Goal: Information Seeking & Learning: Find specific fact

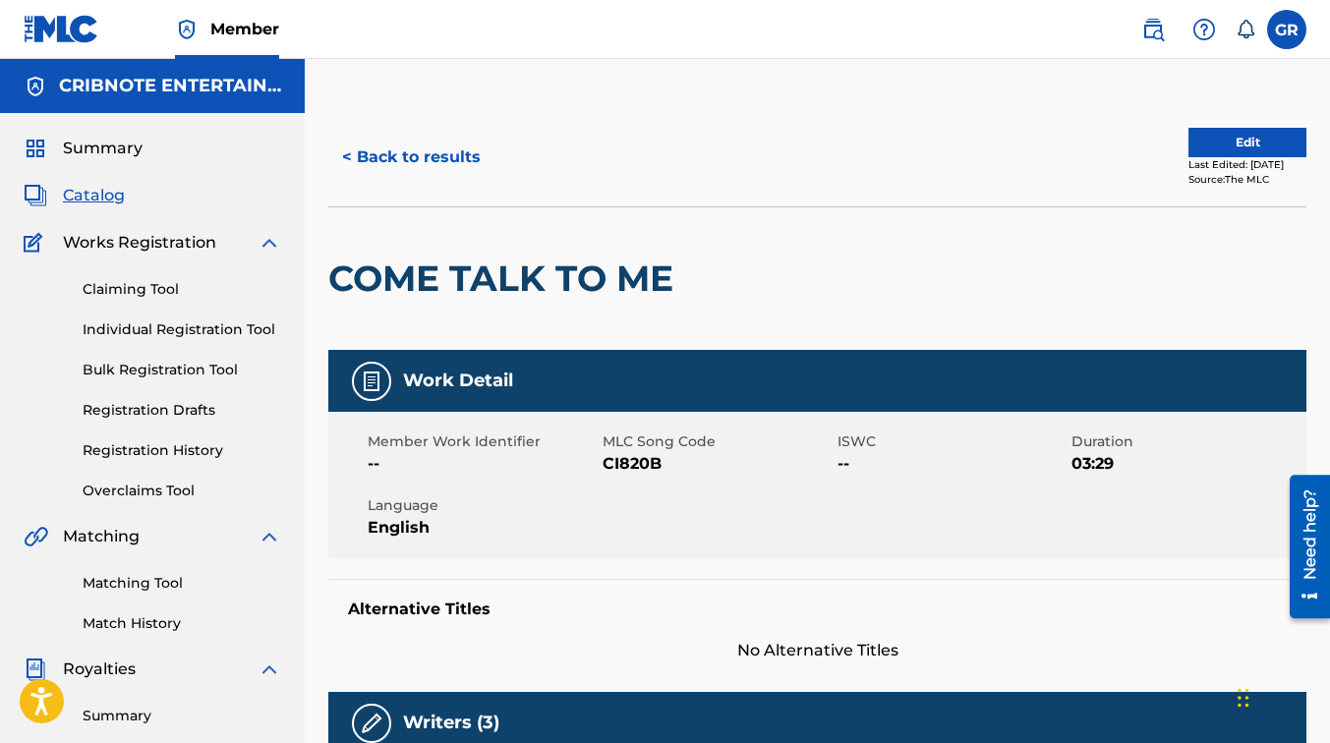
click at [403, 155] on button "< Back to results" at bounding box center [411, 157] width 166 height 49
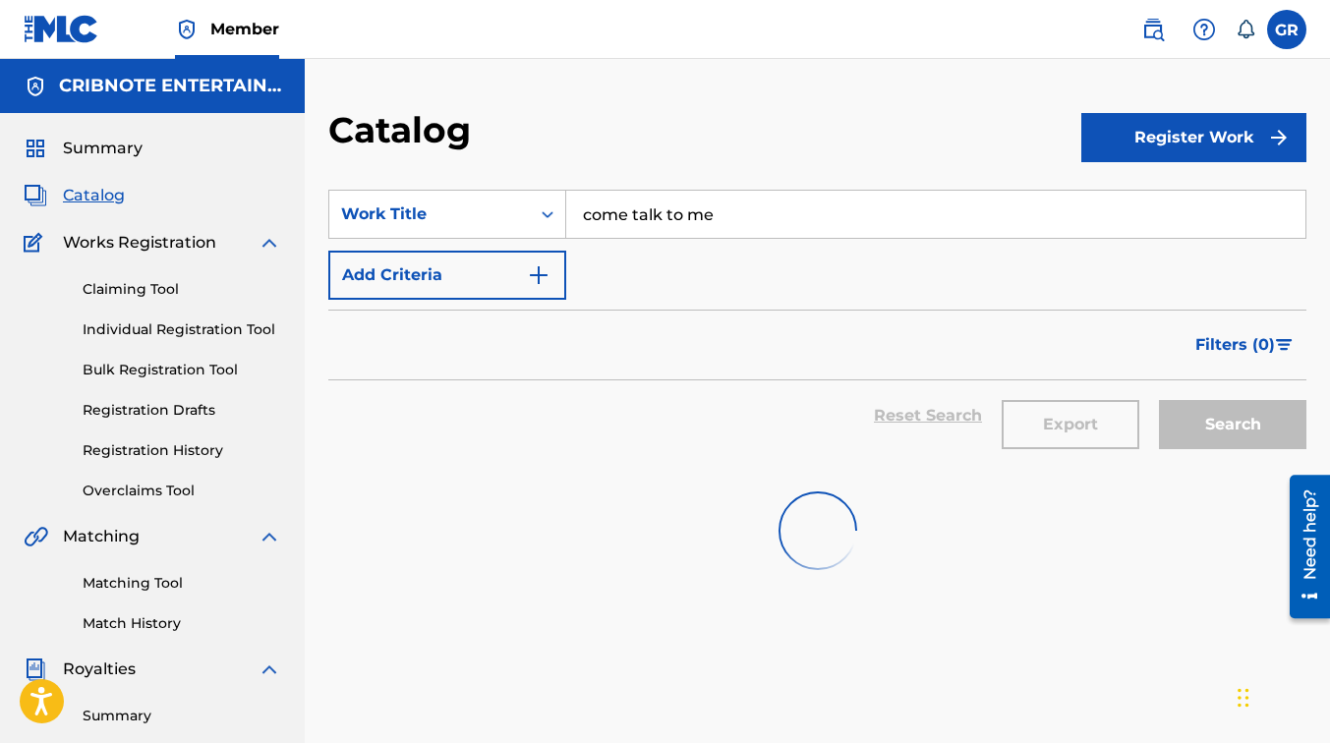
scroll to position [105, 0]
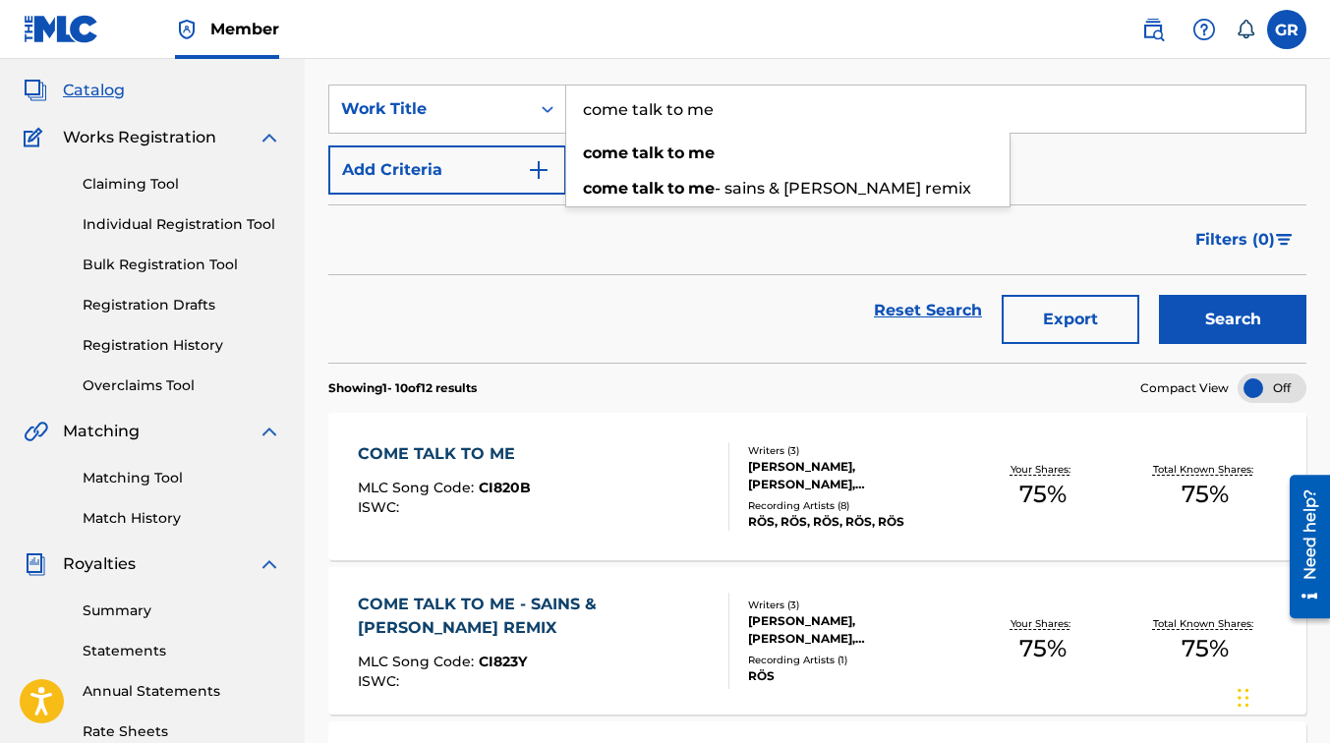
drag, startPoint x: 712, startPoint y: 104, endPoint x: 575, endPoint y: 122, distance: 137.8
click at [575, 122] on input "come talk to me" at bounding box center [935, 109] width 739 height 47
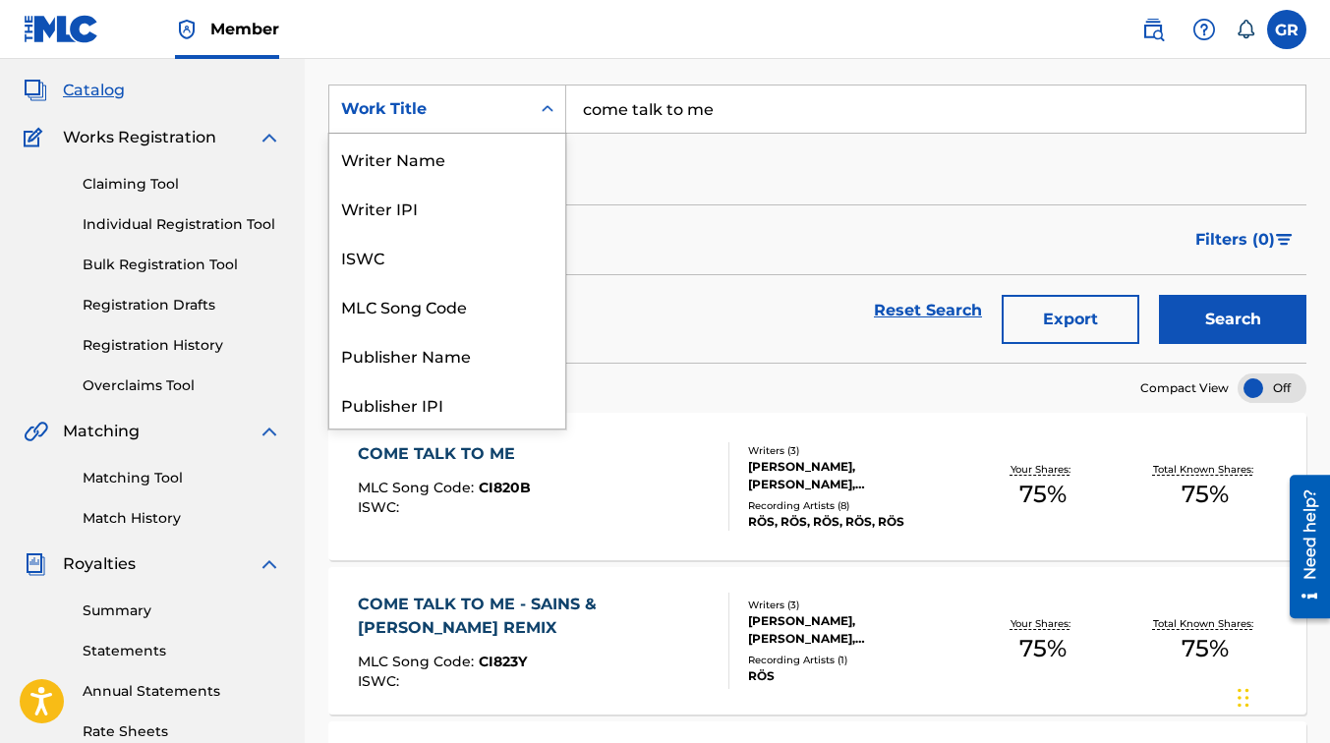
click at [520, 115] on div "Work Title" at bounding box center [429, 108] width 201 height 37
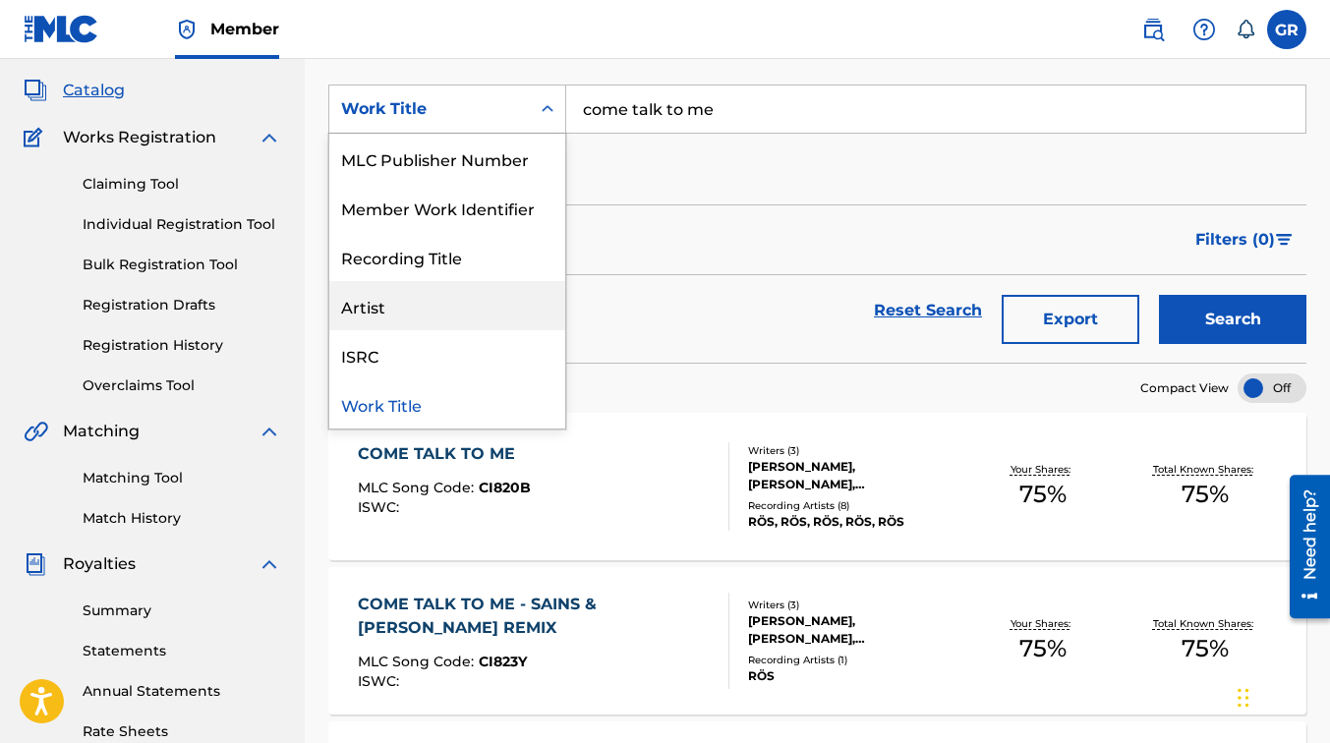
click at [457, 306] on div "Artist" at bounding box center [447, 305] width 236 height 49
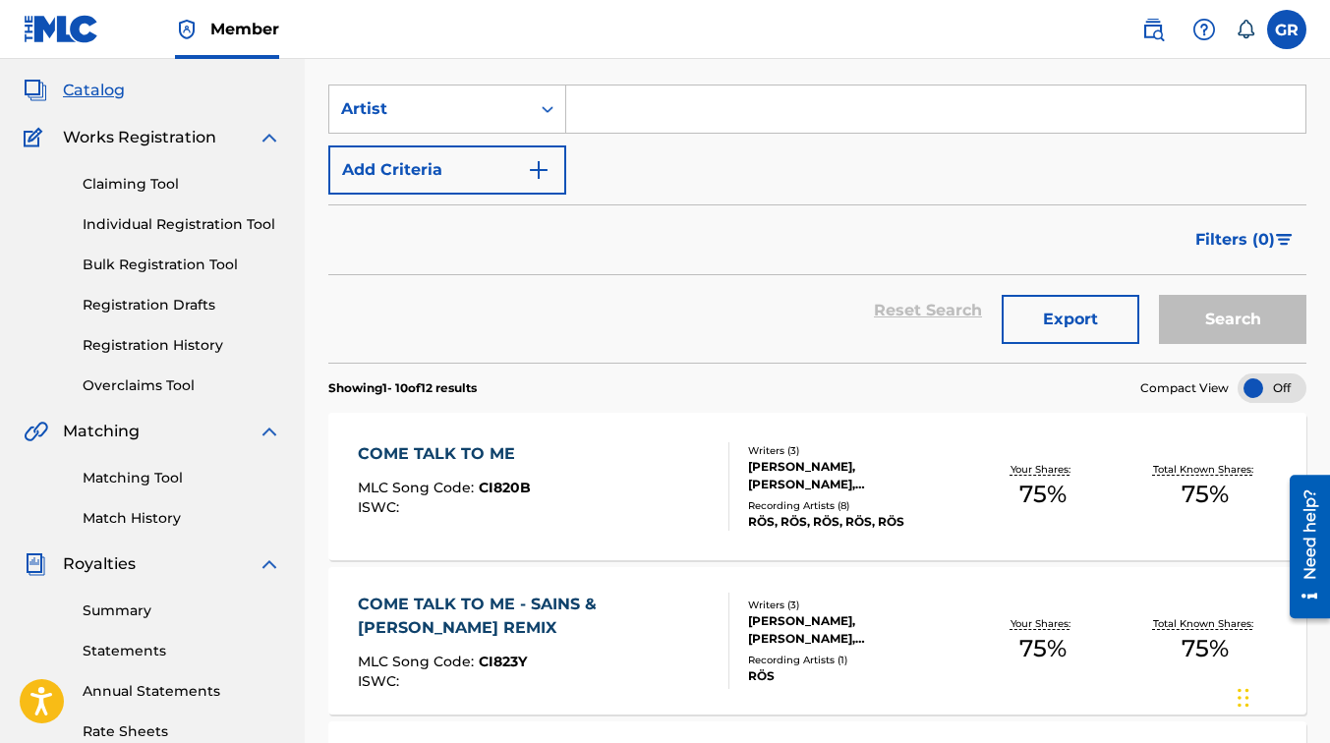
click at [638, 102] on input "Search Form" at bounding box center [935, 109] width 739 height 47
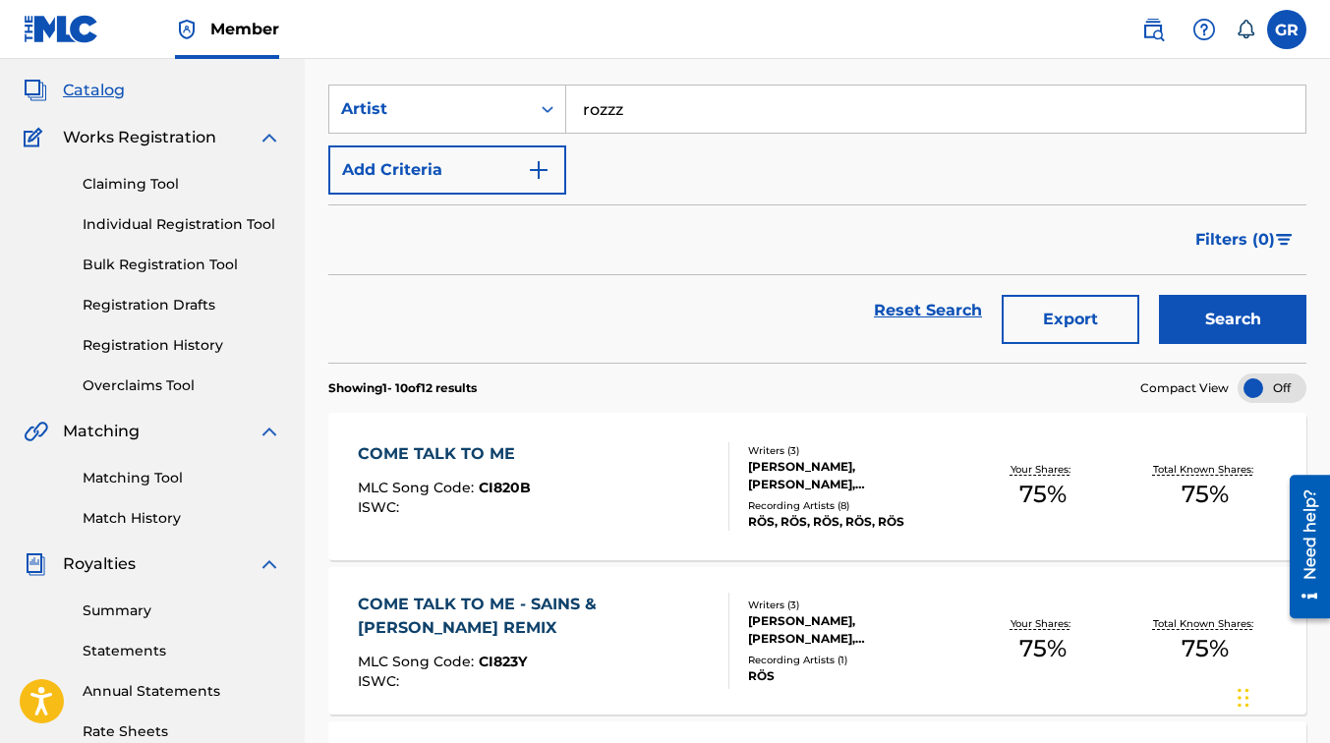
type input "rozzz"
click at [1159, 295] on button "Search" at bounding box center [1233, 319] width 148 height 49
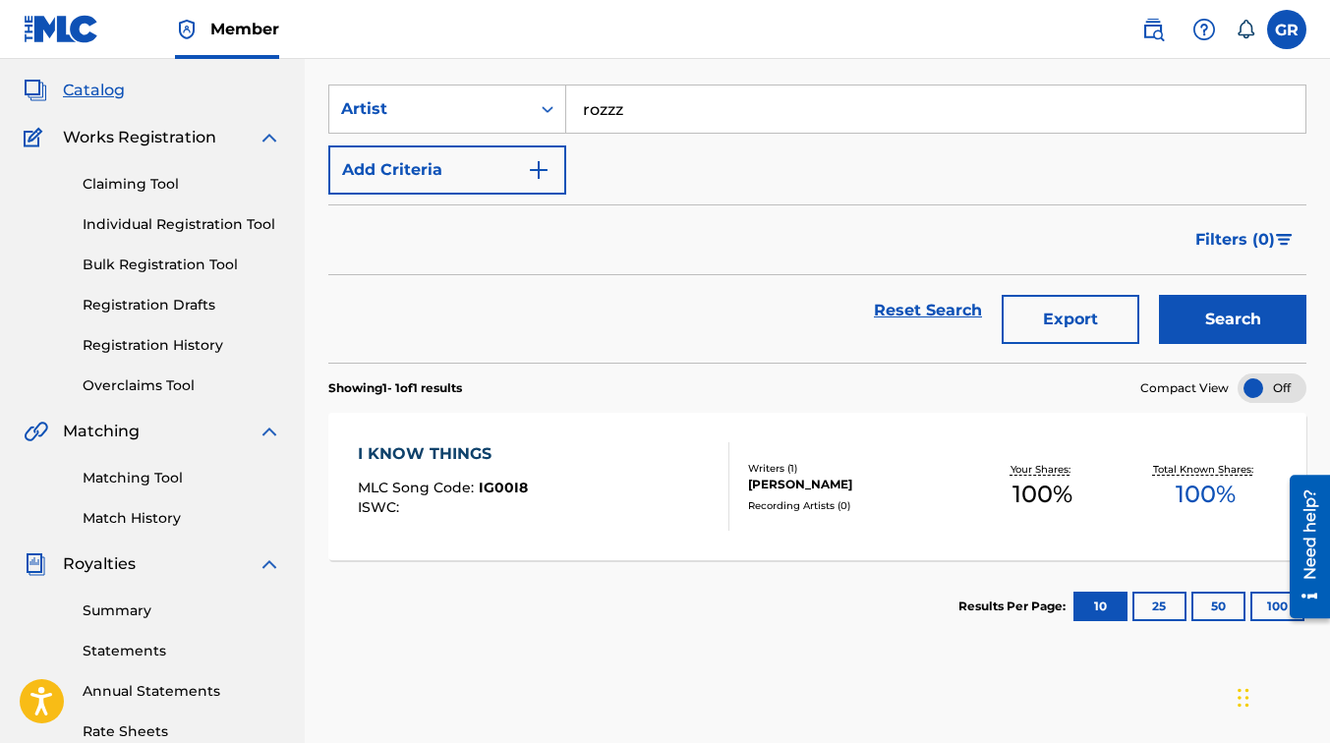
click at [828, 484] on div "DYLAN ROSS" at bounding box center [854, 485] width 213 height 18
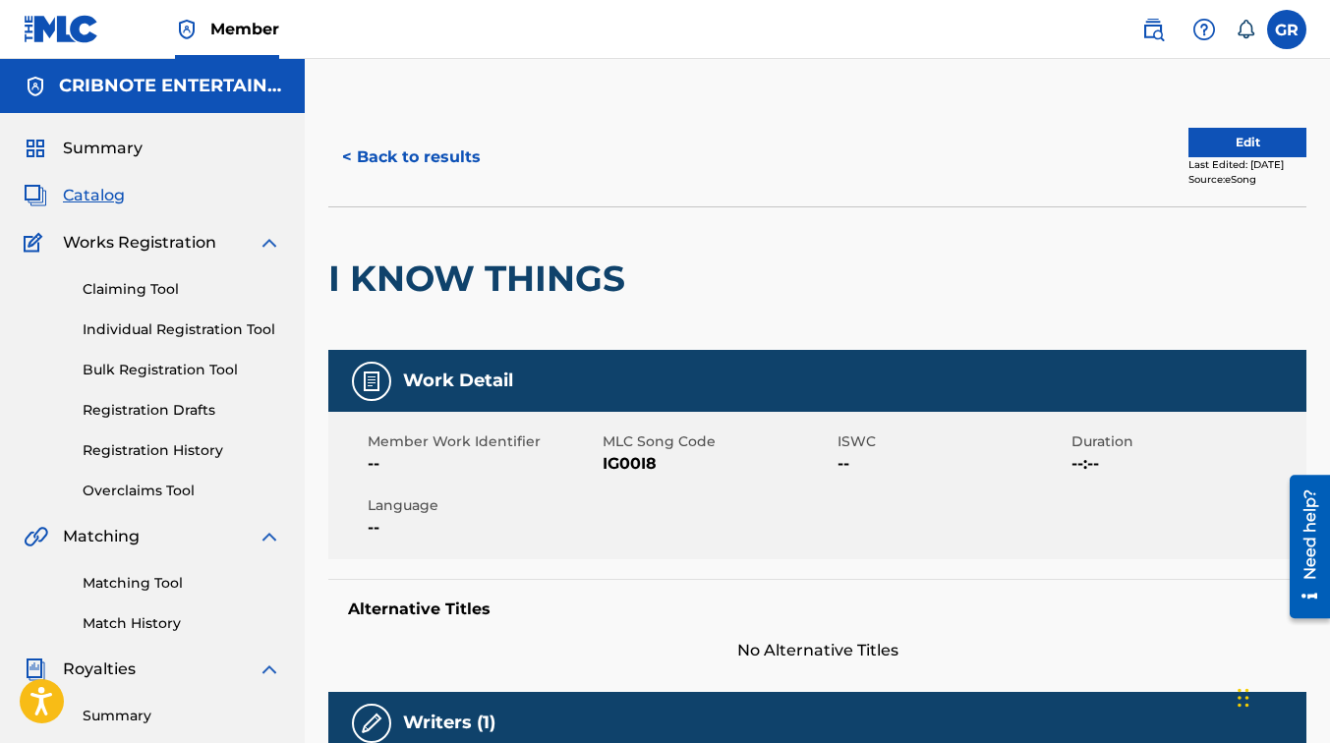
click at [450, 155] on button "< Back to results" at bounding box center [411, 157] width 166 height 49
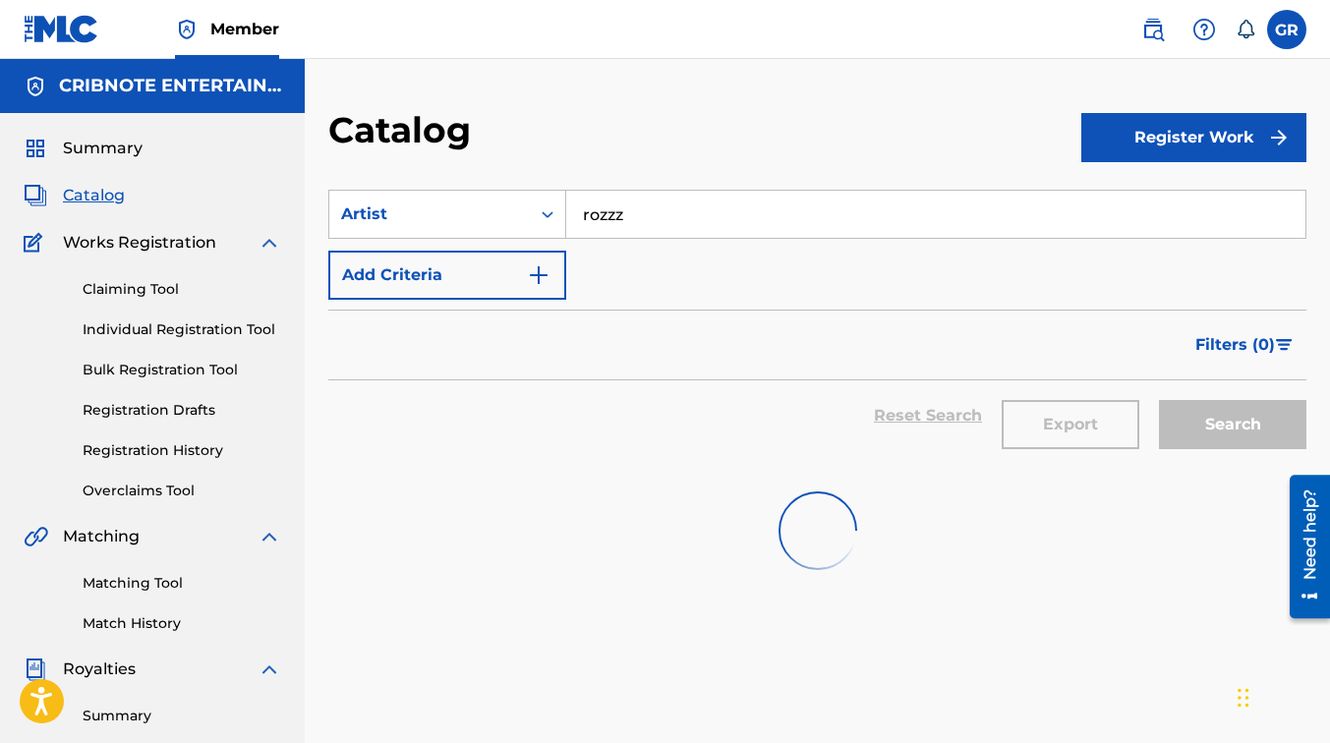
scroll to position [105, 0]
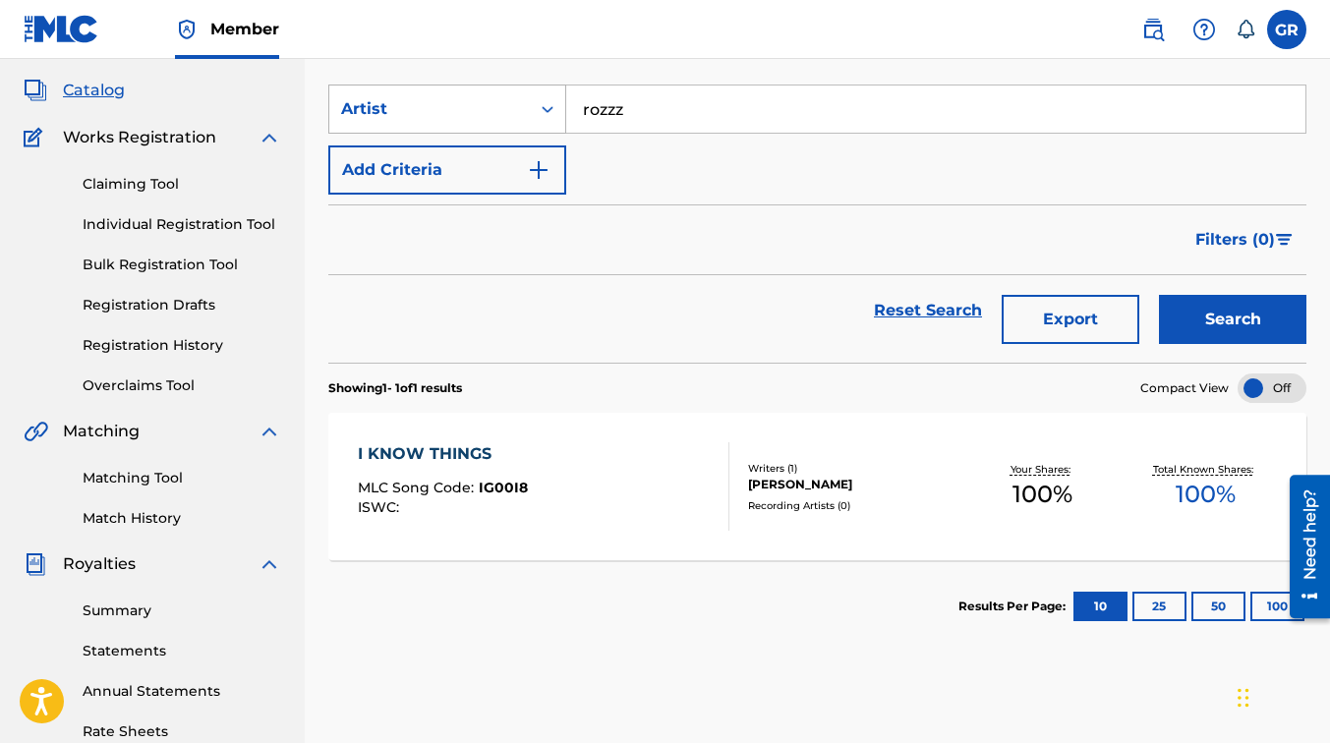
drag, startPoint x: 633, startPoint y: 123, endPoint x: 533, endPoint y: 116, distance: 100.5
click at [533, 116] on div "SearchWithCriteria11167774-97fc-496d-af06-a2142799cfe6 Artist rozzz" at bounding box center [817, 109] width 978 height 49
type input "dyliams"
click at [1159, 295] on button "Search" at bounding box center [1233, 319] width 148 height 49
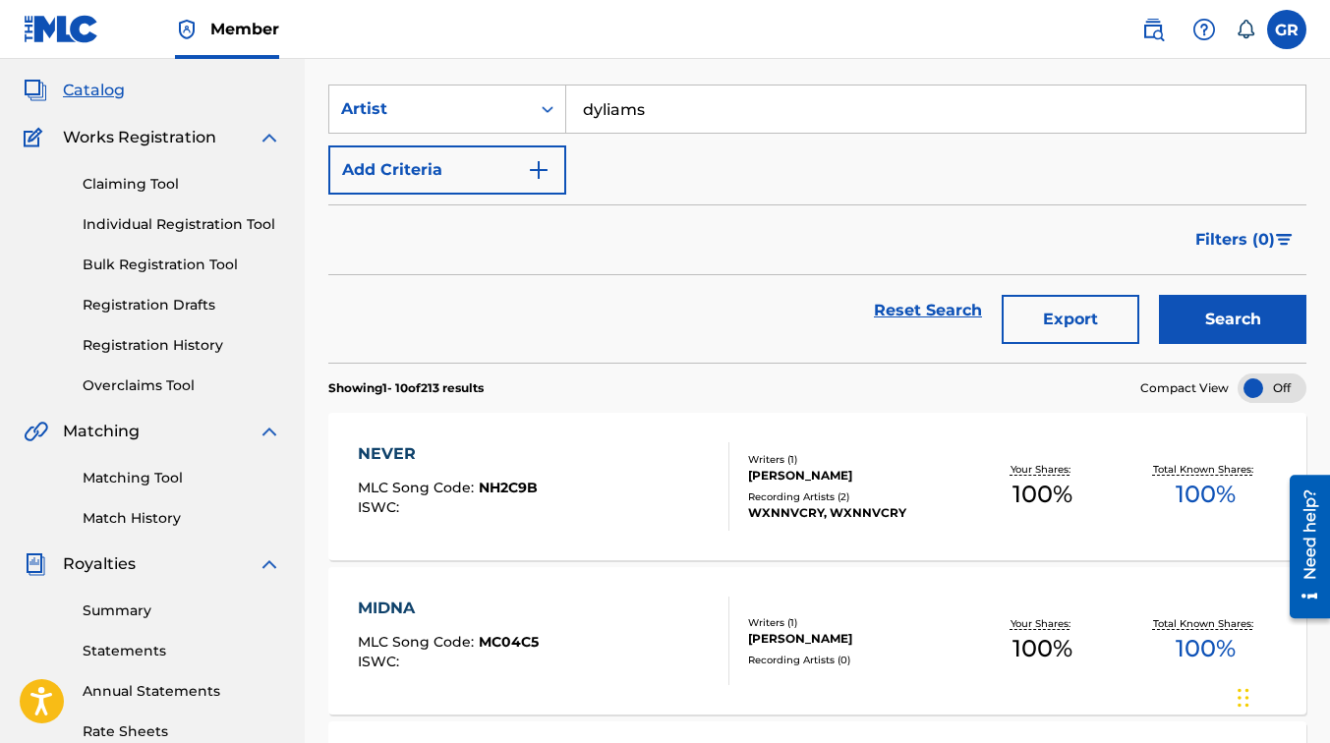
click at [816, 475] on div "DYLAN ROSS" at bounding box center [854, 476] width 213 height 18
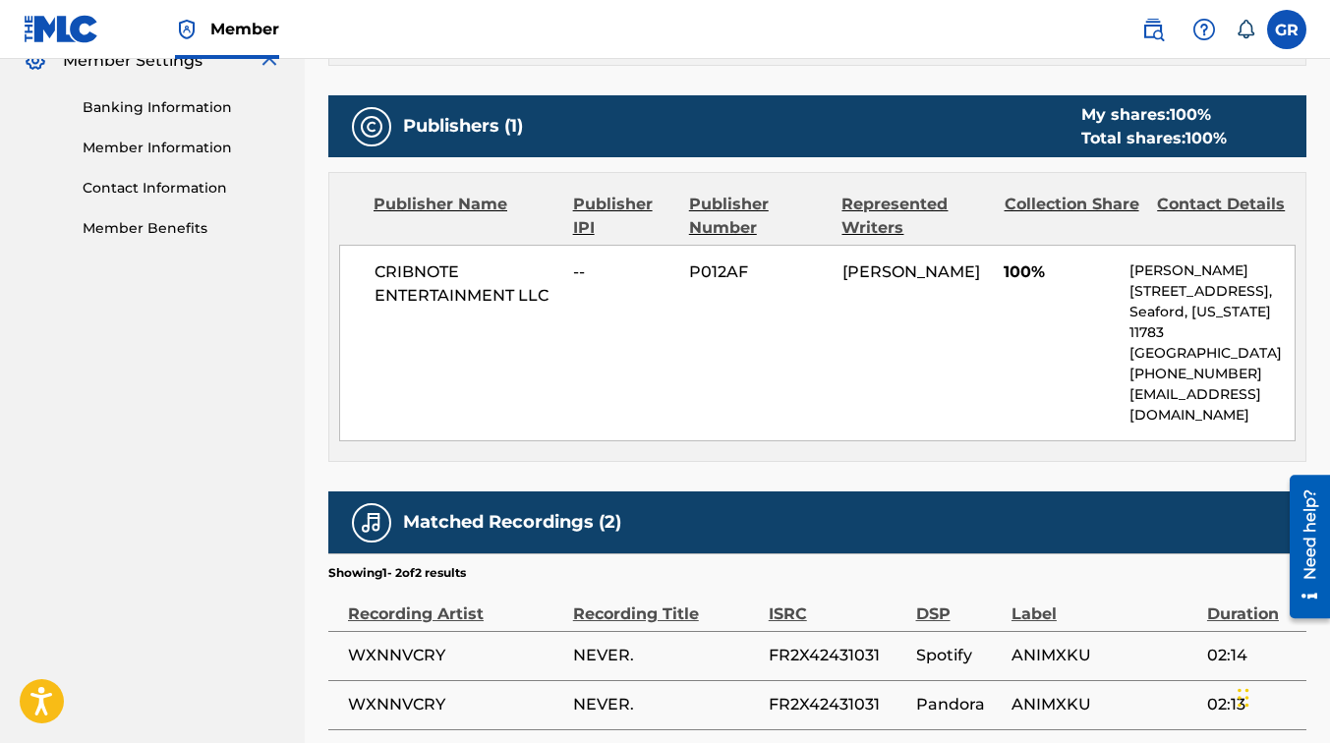
scroll to position [960, 0]
